Goal: Information Seeking & Learning: Learn about a topic

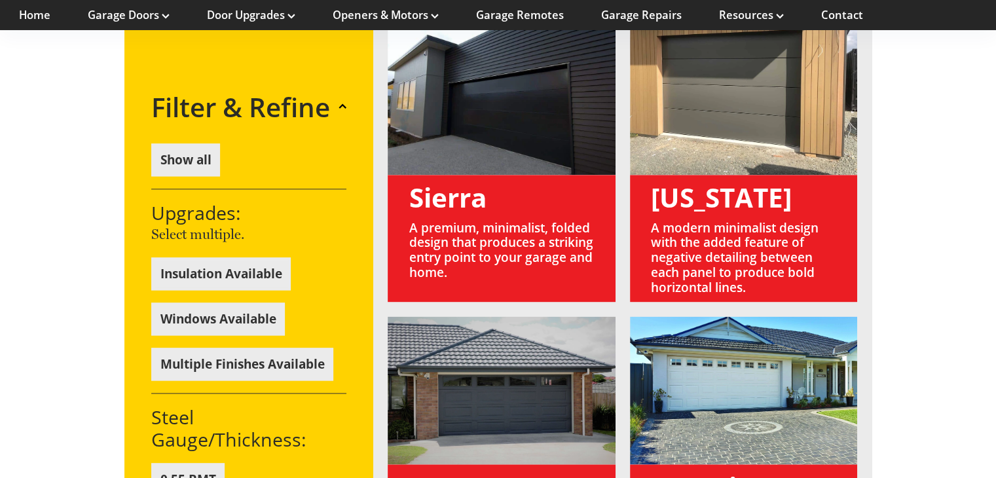
scroll to position [1767, 0]
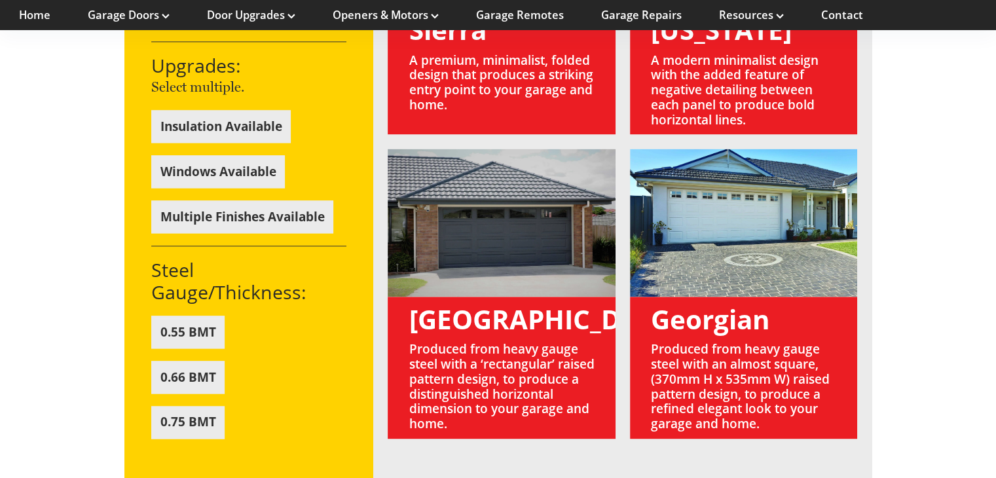
click at [767, 347] on link at bounding box center [743, 293] width 227 height 289
click at [736, 276] on link at bounding box center [743, 293] width 227 height 289
click at [744, 205] on link at bounding box center [743, 293] width 227 height 289
click at [741, 167] on link at bounding box center [743, 293] width 227 height 289
click at [752, 378] on link at bounding box center [743, 293] width 227 height 289
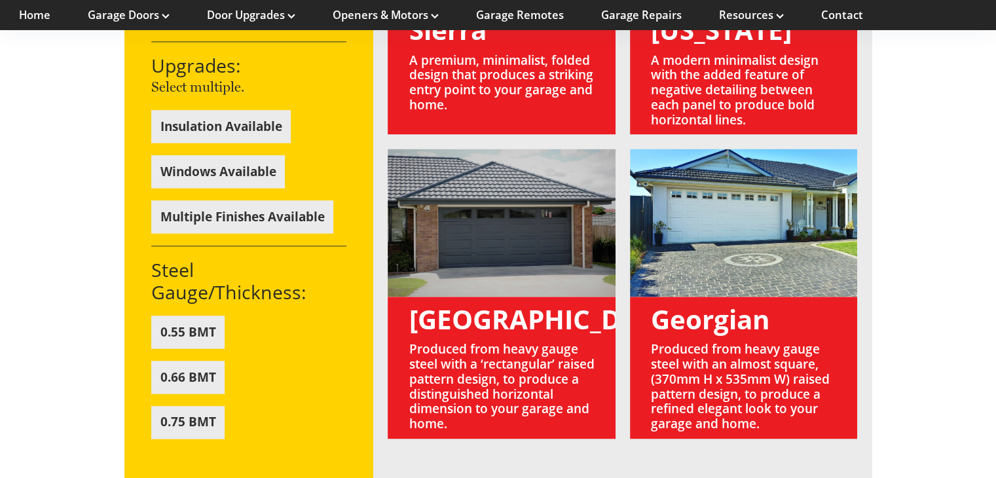
click at [752, 378] on link at bounding box center [743, 293] width 227 height 289
click at [723, 217] on link at bounding box center [743, 293] width 227 height 289
click at [723, 285] on link at bounding box center [743, 293] width 227 height 289
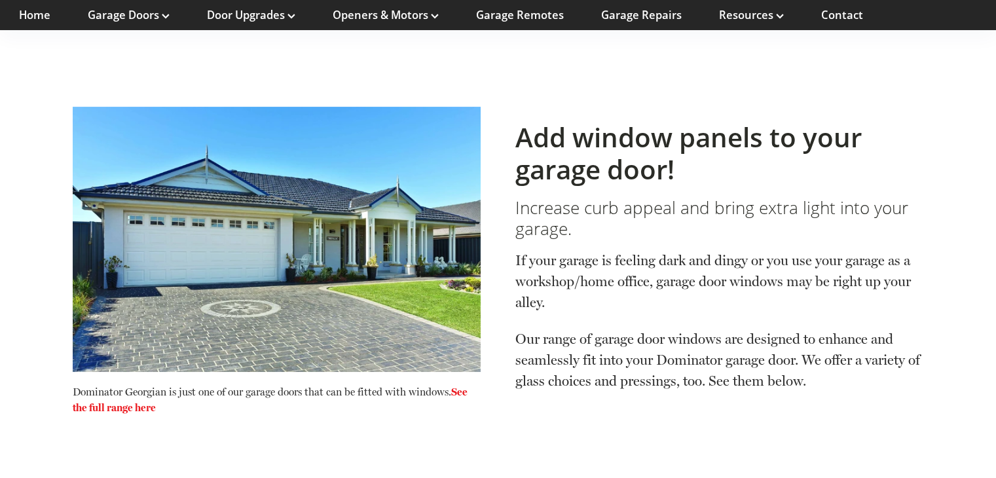
scroll to position [393, 0]
drag, startPoint x: 73, startPoint y: 372, endPoint x: 165, endPoint y: 371, distance: 92.3
click at [165, 384] on p "Dominator Georgian is just one of our garage doors that can be fitted with wind…" at bounding box center [277, 407] width 408 height 47
copy p "Dominator Georgian"
